Goal: Navigation & Orientation: Find specific page/section

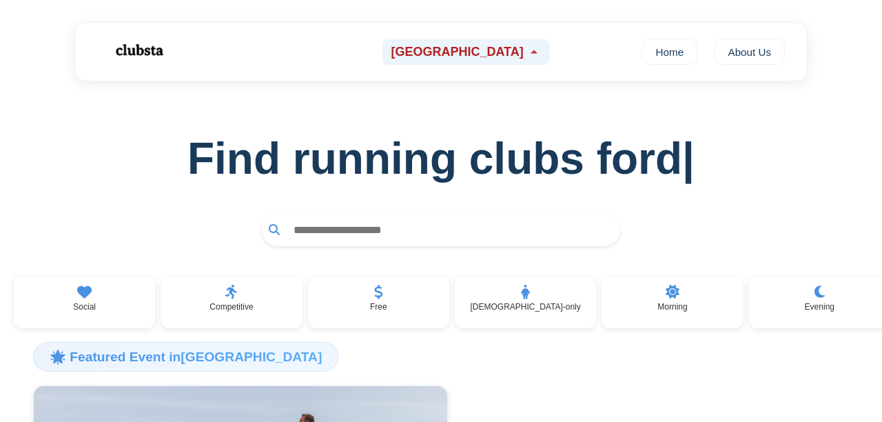
click at [496, 59] on span "[GEOGRAPHIC_DATA]" at bounding box center [457, 52] width 132 height 14
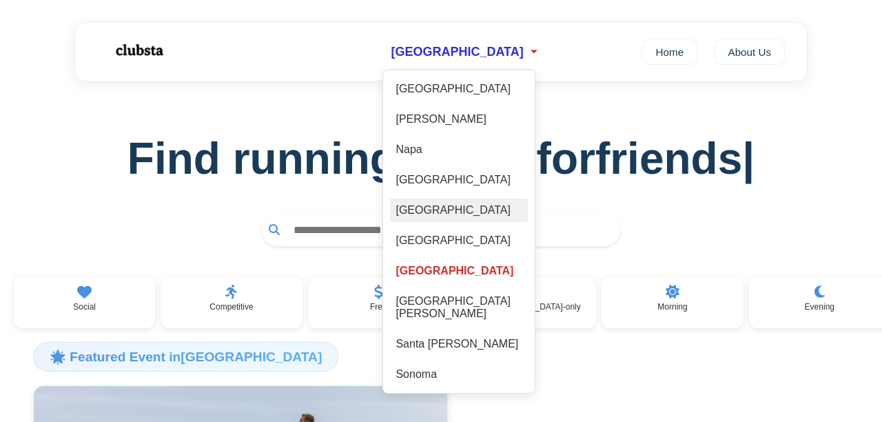
click at [472, 218] on div "[GEOGRAPHIC_DATA]" at bounding box center [459, 210] width 138 height 23
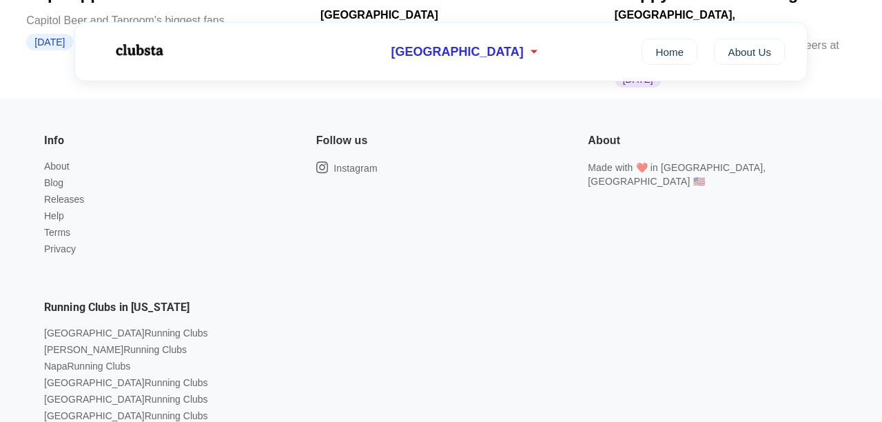
scroll to position [464, 0]
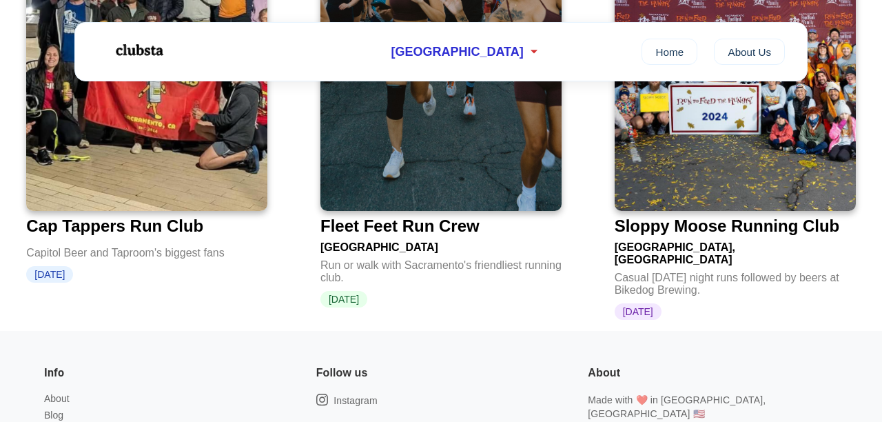
click at [771, 211] on img at bounding box center [735, 46] width 241 height 327
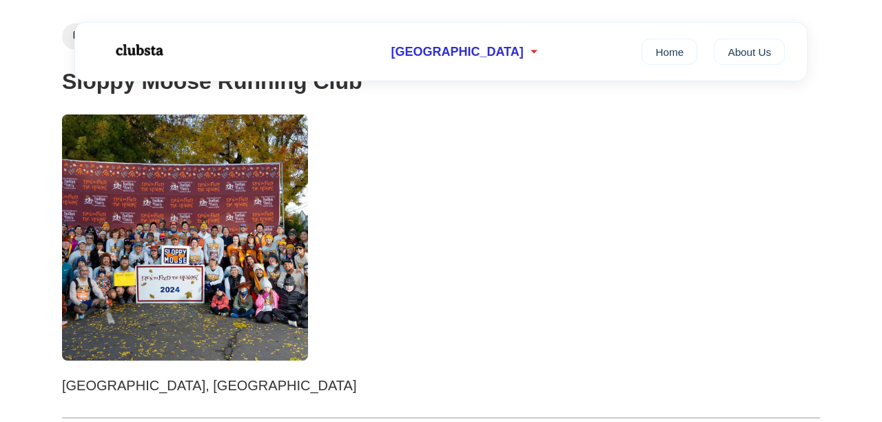
scroll to position [170, 0]
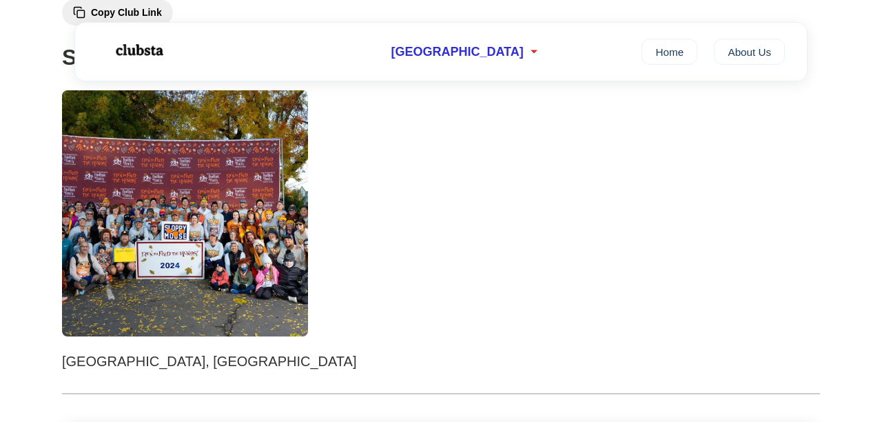
click at [269, 273] on img at bounding box center [185, 213] width 246 height 246
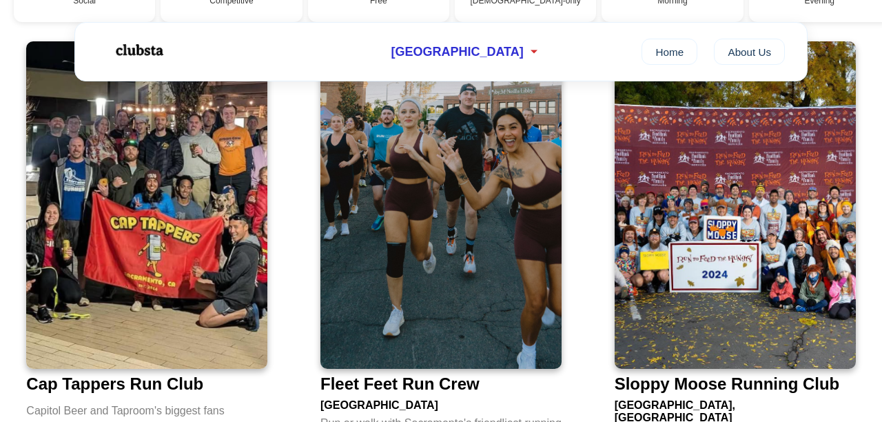
scroll to position [305, 0]
